Goal: Task Accomplishment & Management: Manage account settings

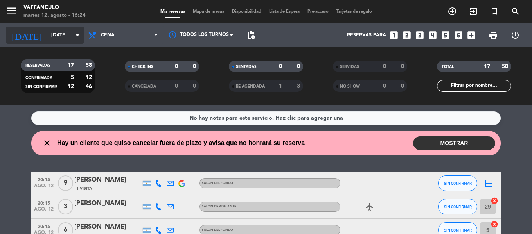
click at [47, 43] on div "[DATE] [DATE] arrow_drop_down" at bounding box center [45, 35] width 78 height 17
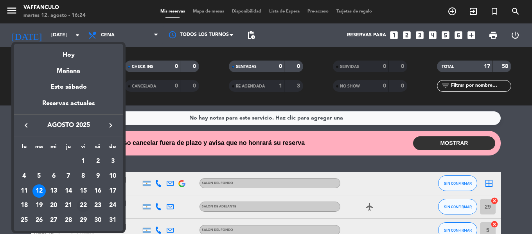
click at [86, 205] on div "22" at bounding box center [83, 205] width 13 height 13
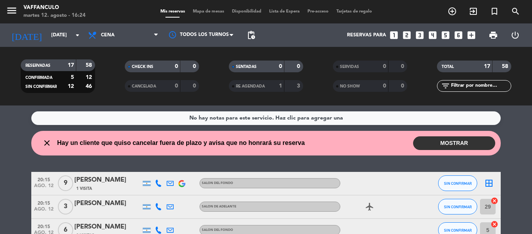
type input "vie. 22 ago."
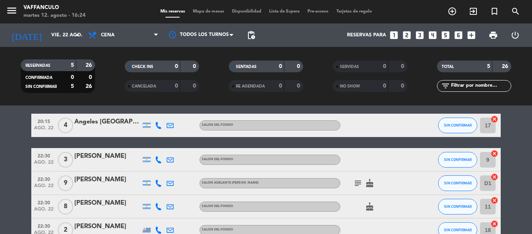
scroll to position [75, 0]
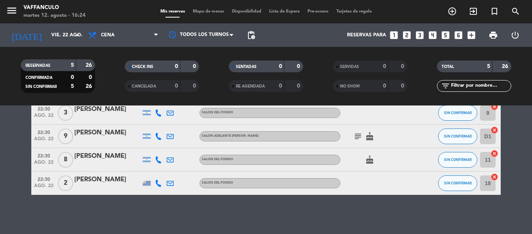
click at [98, 135] on div "[PERSON_NAME]" at bounding box center [107, 133] width 66 height 10
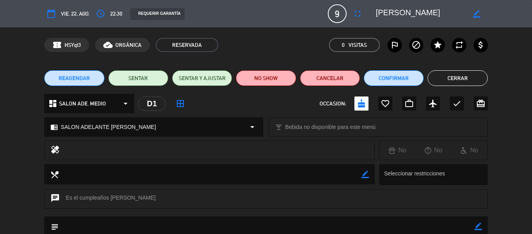
click at [108, 110] on div "dashboard SALON ADE. MEDIO arrow_drop_down" at bounding box center [89, 104] width 90 height 20
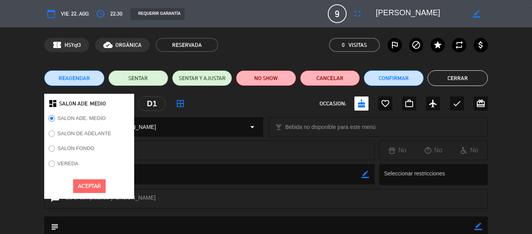
click at [152, 104] on div "D1" at bounding box center [151, 104] width 27 height 14
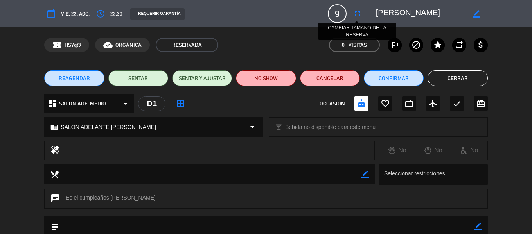
click at [356, 11] on icon "fullscreen" at bounding box center [357, 13] width 9 height 9
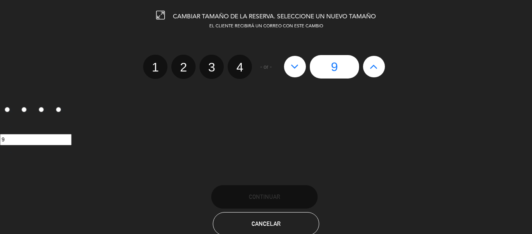
click at [381, 63] on button at bounding box center [374, 66] width 22 height 21
type input "10"
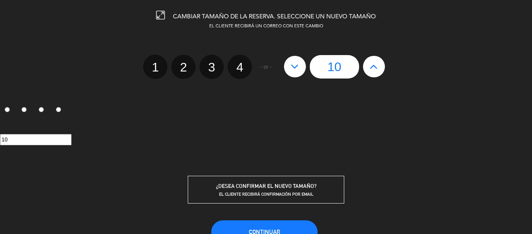
click at [285, 178] on div "¿DESEA CONFIRMAR EL NUEVO TAMAÑO? EL CLIENTE RECIBIRÁ CONFIRMACIÓN POR EMAIL" at bounding box center [266, 190] width 156 height 28
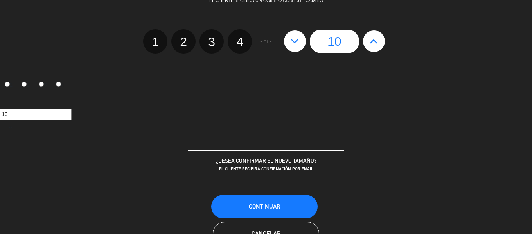
scroll to position [39, 0]
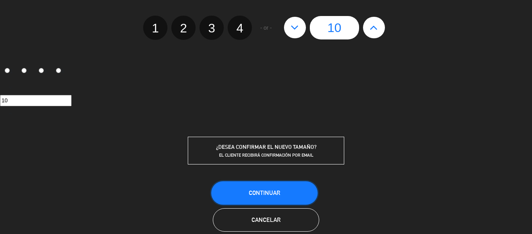
click at [281, 186] on button "Continuar" at bounding box center [264, 192] width 106 height 23
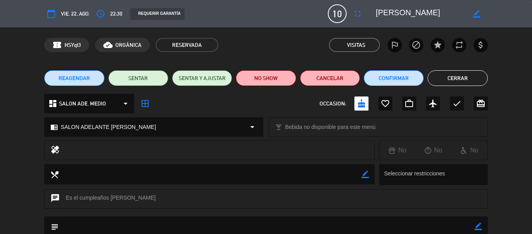
click at [455, 78] on button "Cerrar" at bounding box center [457, 78] width 60 height 16
